Goal: Find specific page/section: Find specific page/section

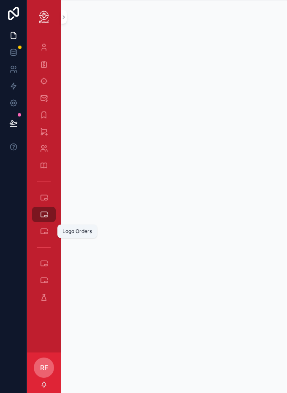
click at [48, 234] on icon "scrollable content" at bounding box center [44, 231] width 8 height 8
click at [40, 228] on icon "scrollable content" at bounding box center [44, 231] width 8 height 8
